Goal: Use online tool/utility: Utilize a website feature to perform a specific function

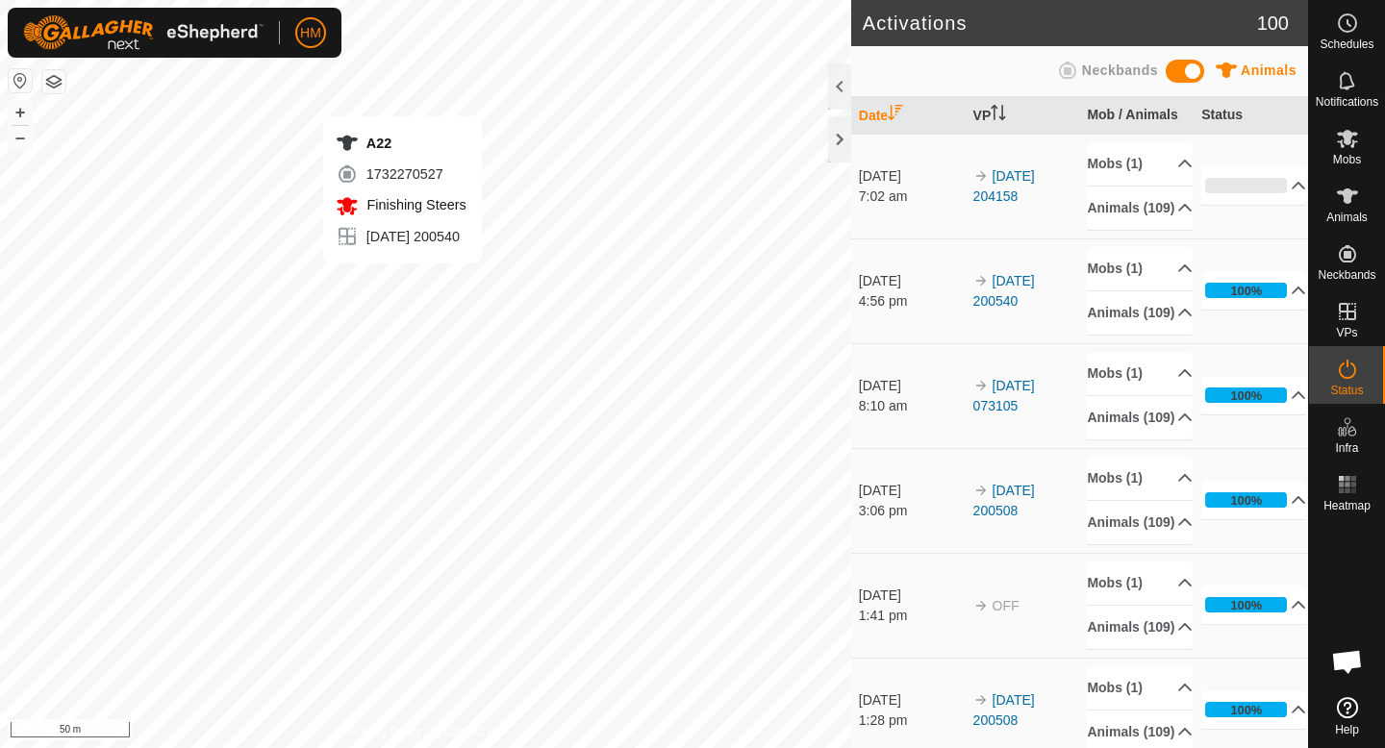
scroll to position [1819, 0]
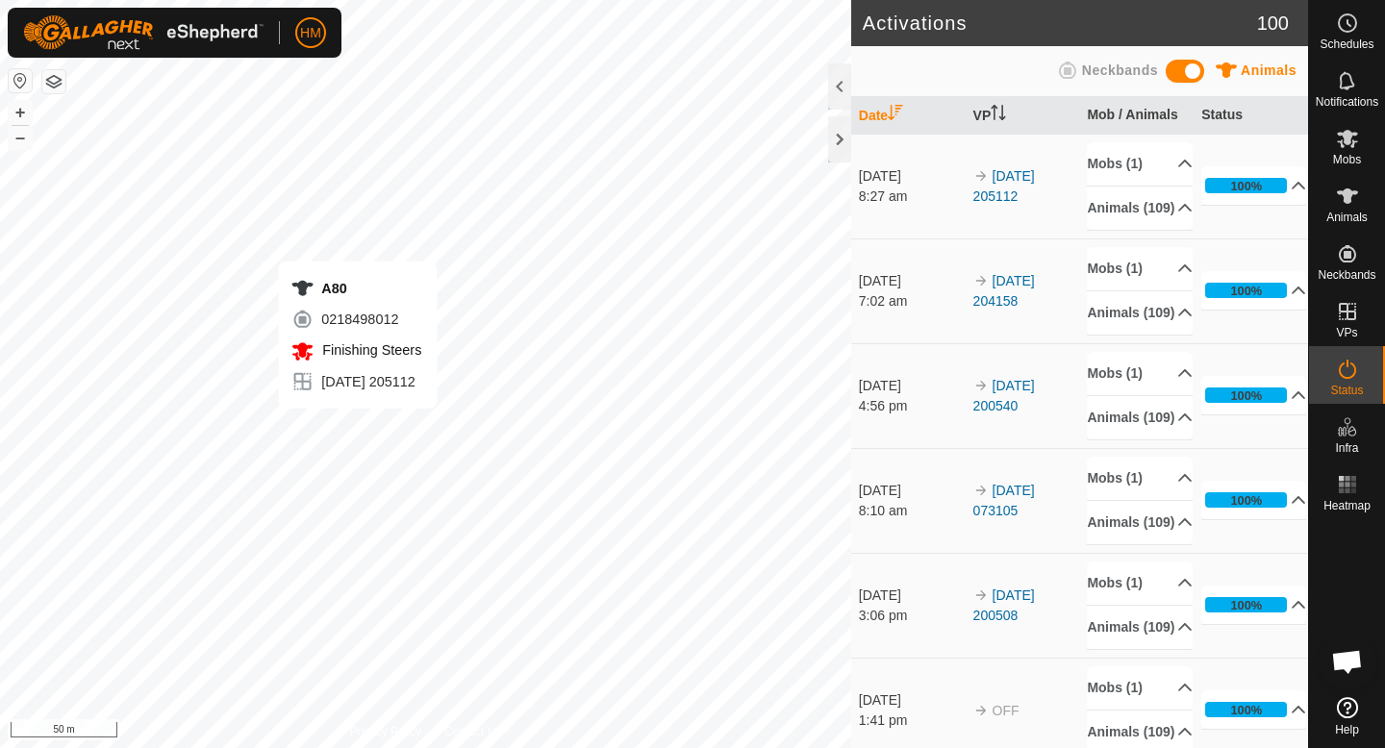
scroll to position [1819, 0]
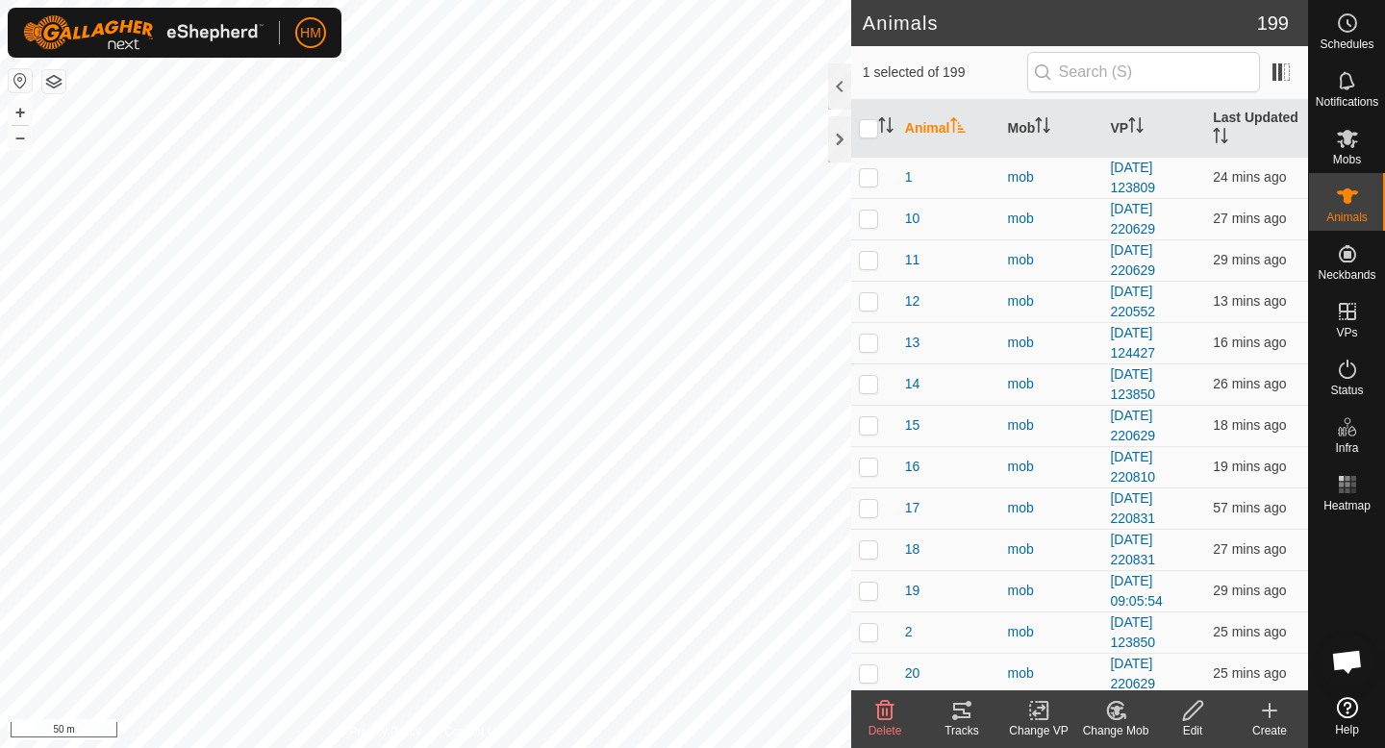
click at [965, 721] on icon at bounding box center [962, 710] width 23 height 23
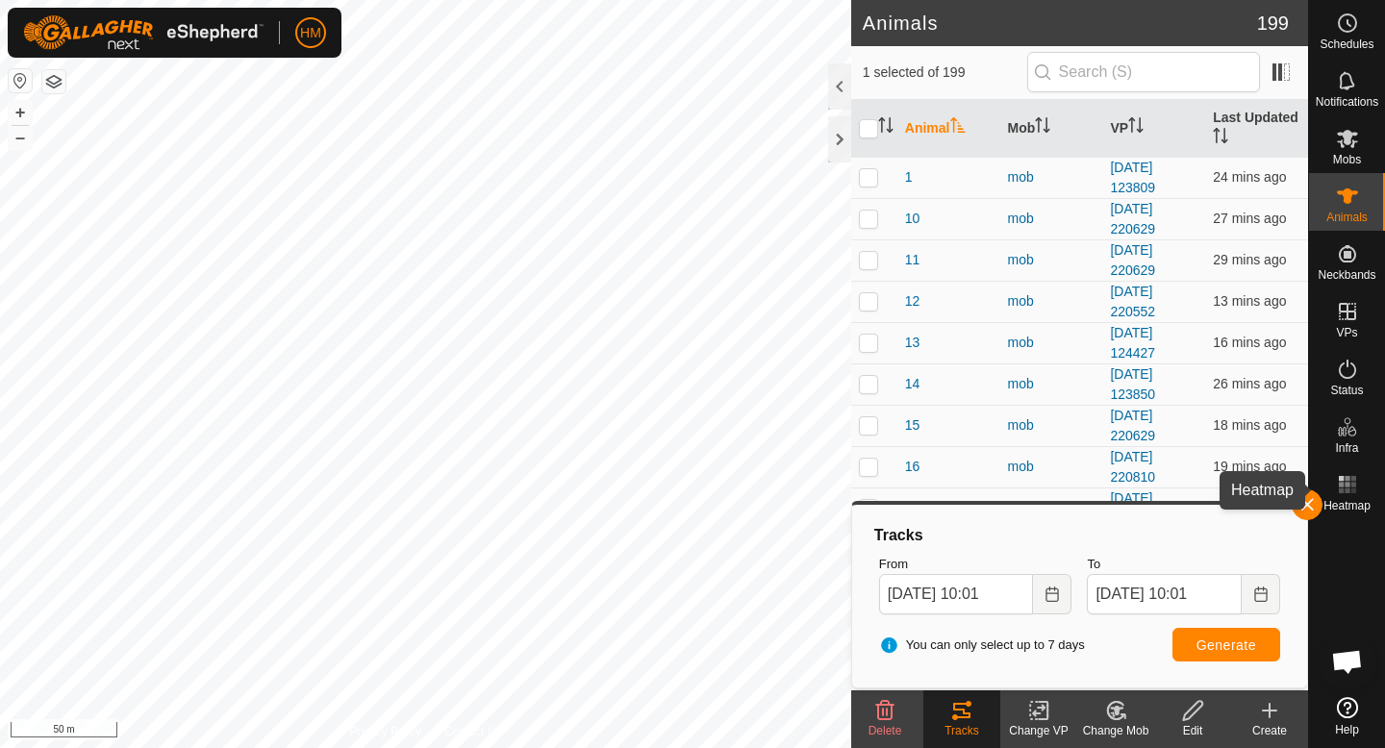
click at [1354, 502] on span "Heatmap" at bounding box center [1347, 506] width 47 height 12
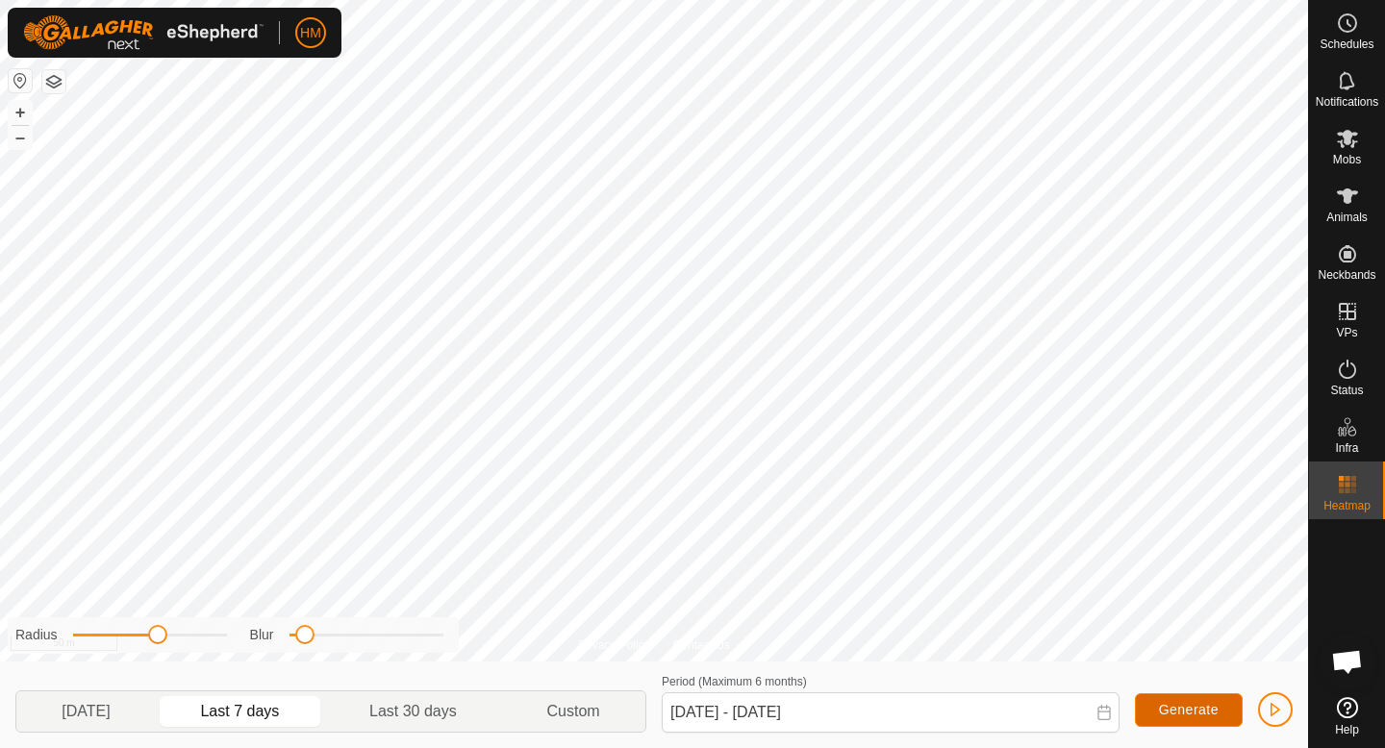
click at [1192, 702] on span "Generate" at bounding box center [1189, 709] width 60 height 15
click at [111, 728] on p-togglebutton "Yesterday" at bounding box center [85, 712] width 139 height 40
type input "24 Sep, 2025 - 24 Sep, 2025"
click at [1275, 708] on span "button" at bounding box center [1275, 709] width 15 height 15
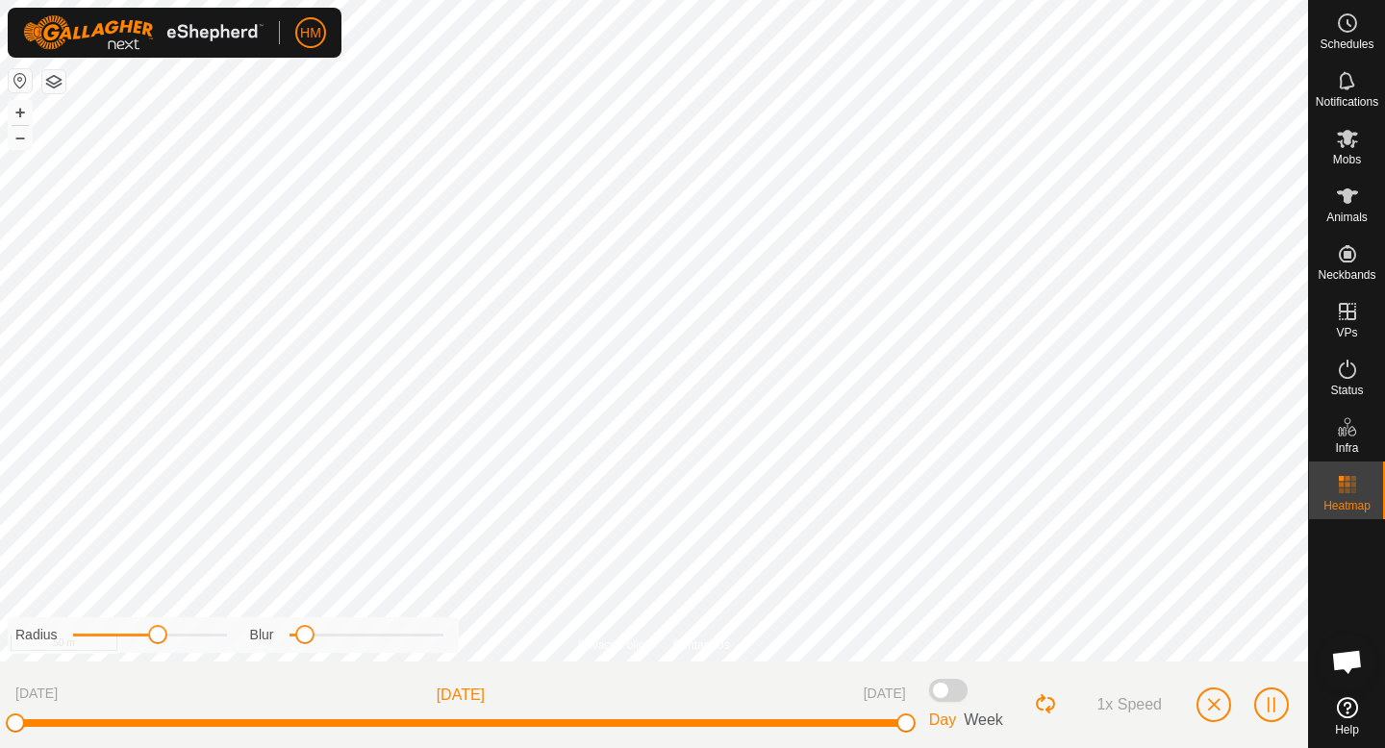
click at [954, 694] on span at bounding box center [948, 690] width 38 height 23
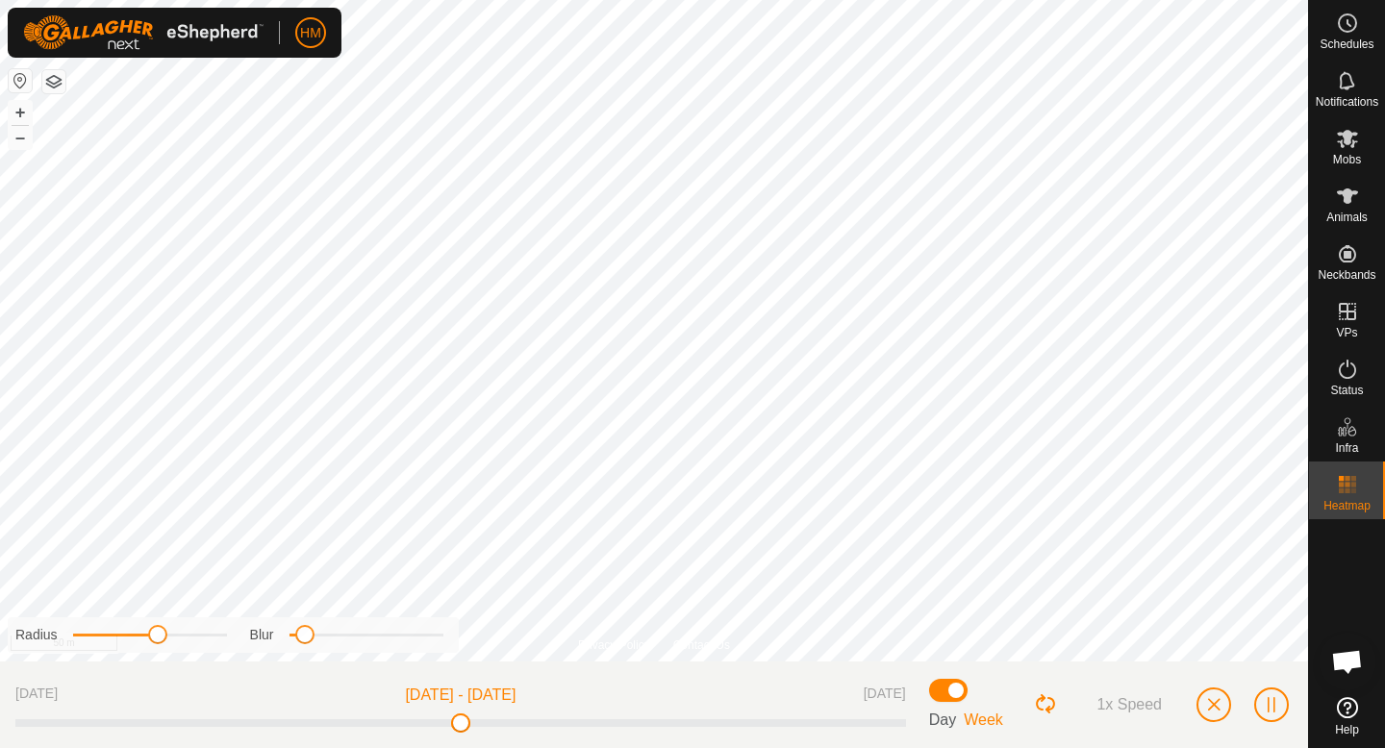
click at [955, 694] on span at bounding box center [948, 690] width 38 height 23
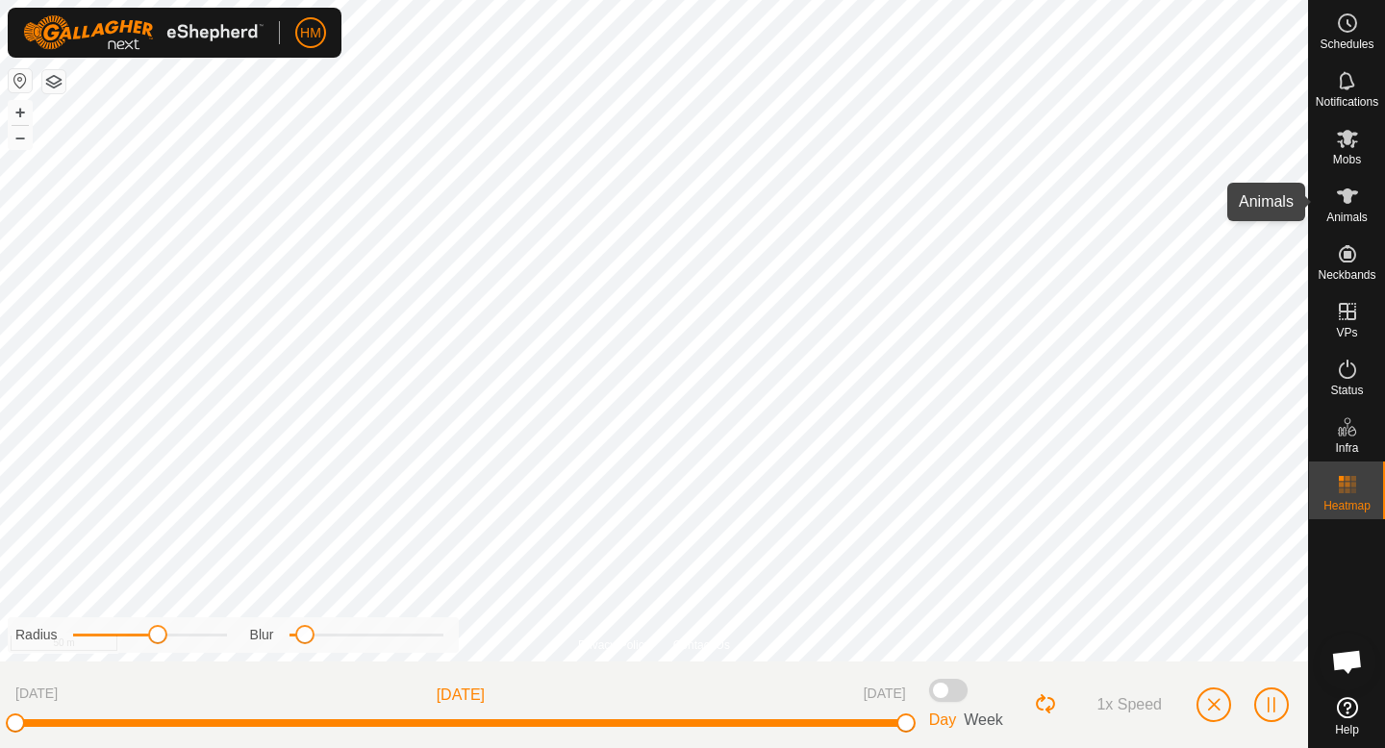
click at [1357, 198] on icon at bounding box center [1347, 196] width 23 height 23
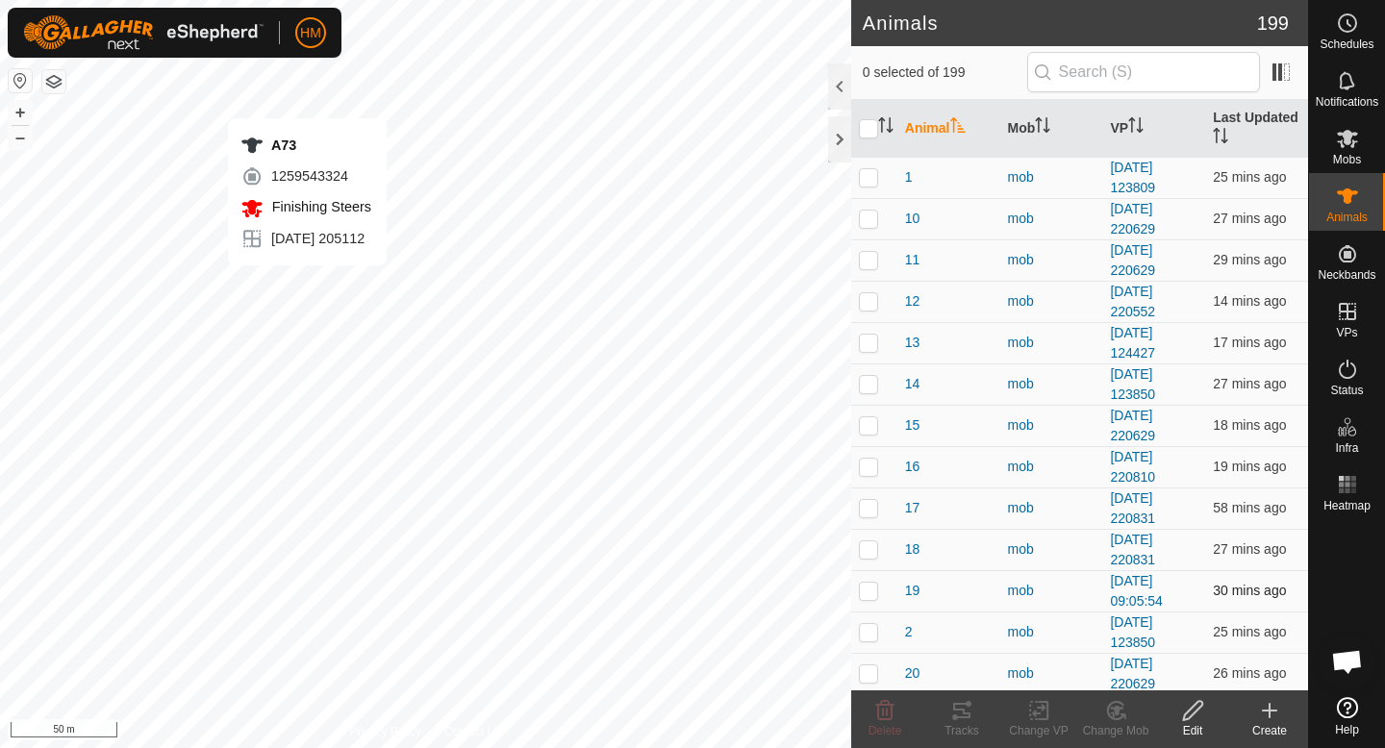
checkbox input "true"
click at [973, 708] on icon at bounding box center [962, 710] width 23 height 23
